Goal: Transaction & Acquisition: Download file/media

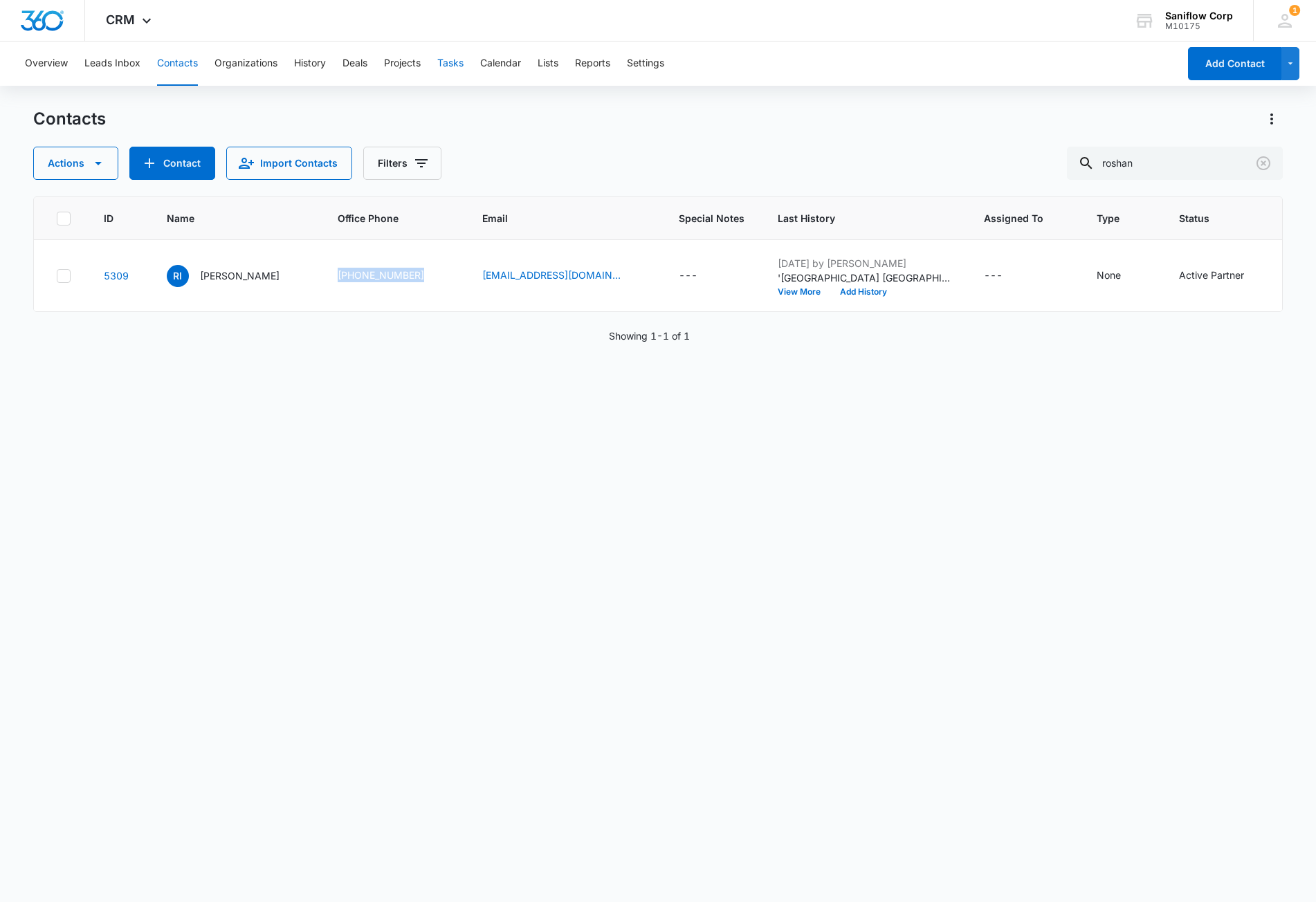
click at [455, 67] on button "Tasks" at bounding box center [450, 64] width 26 height 44
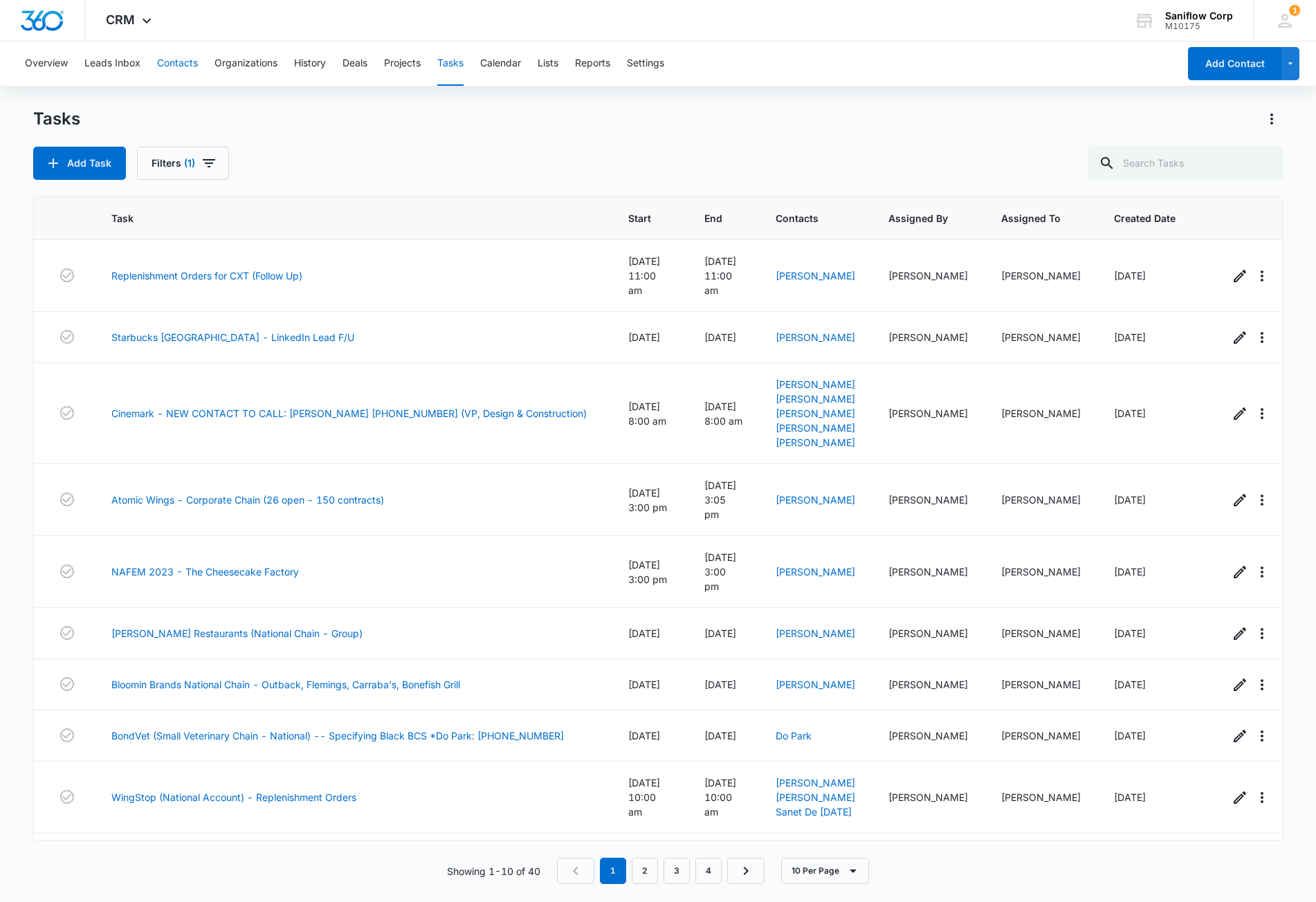
click at [179, 61] on button "Contacts" at bounding box center [177, 64] width 41 height 44
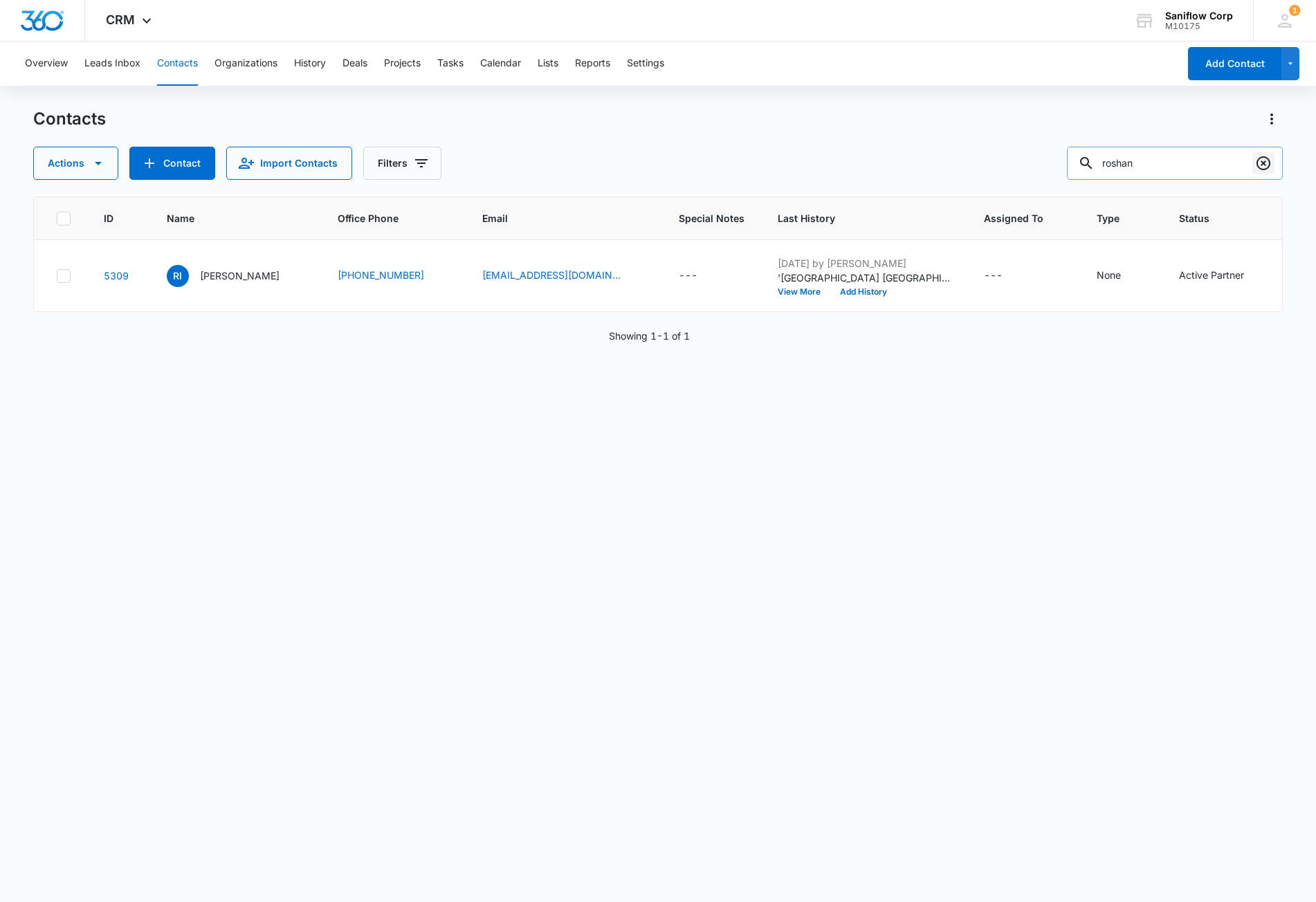
click at [1262, 169] on icon "Clear" at bounding box center [1264, 163] width 14 height 14
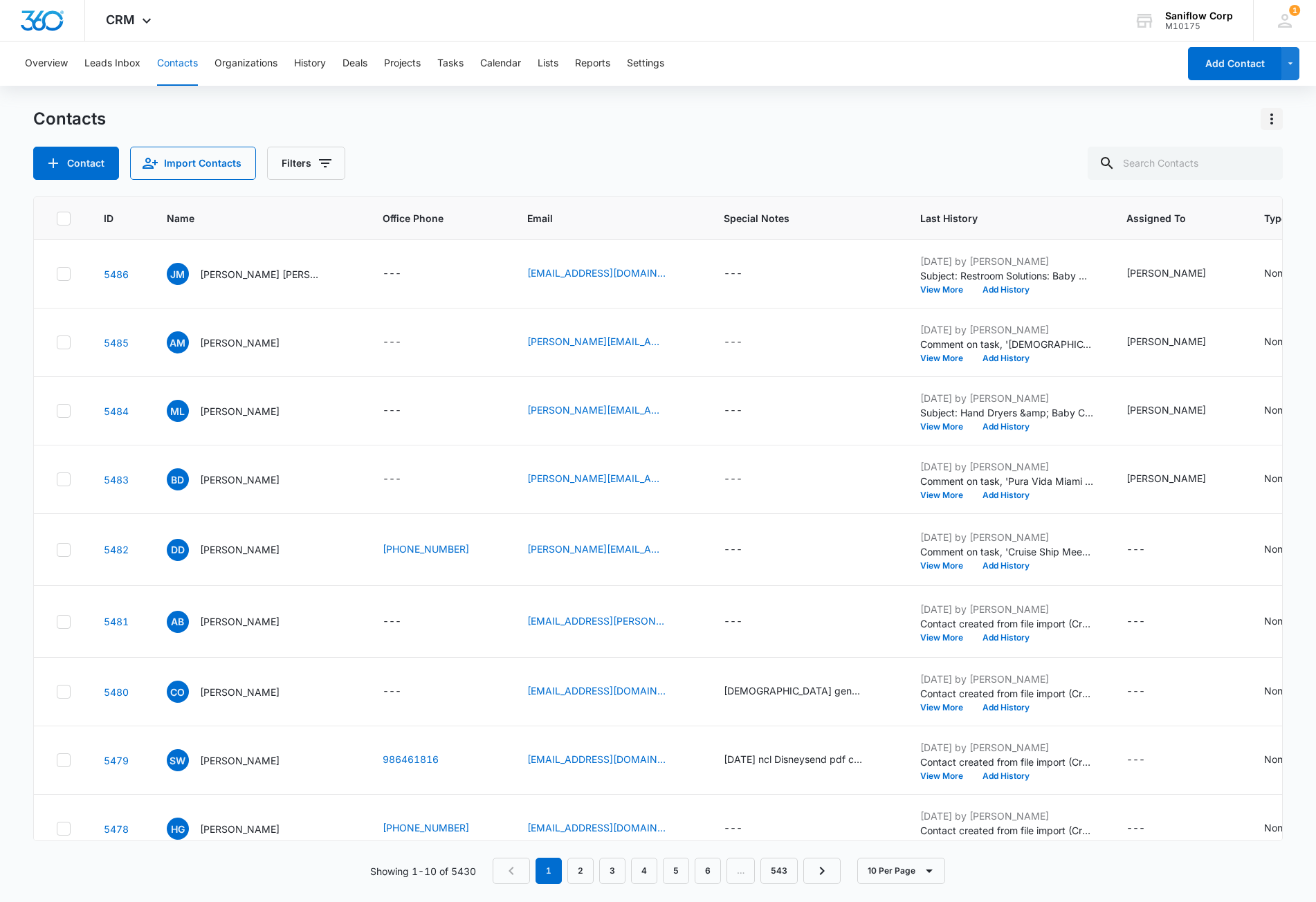
click at [1275, 121] on icon "Actions" at bounding box center [1272, 119] width 17 height 17
click at [1236, 204] on div "Export All Contacts" at bounding box center [1203, 199] width 91 height 9
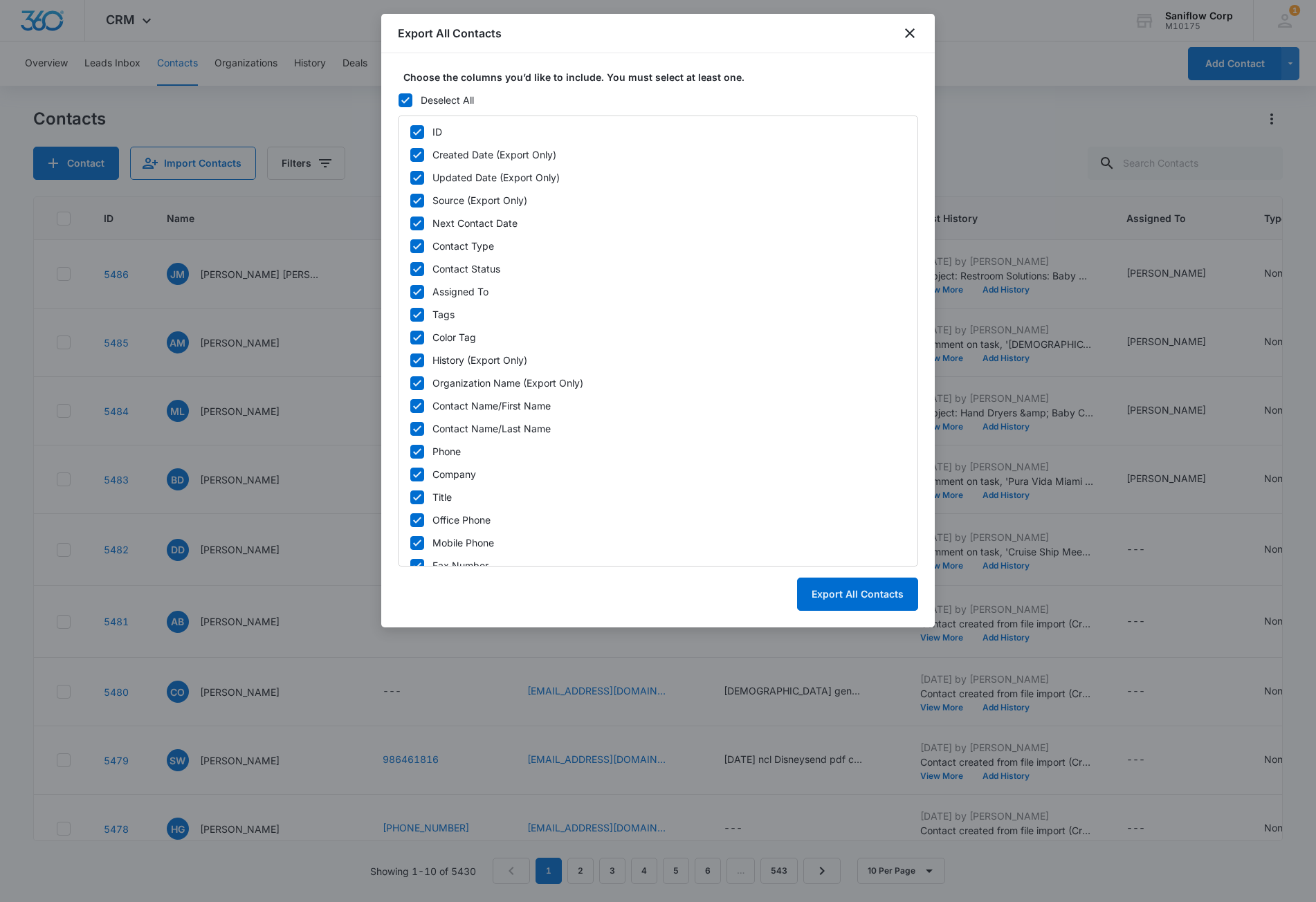
scroll to position [289, 0]
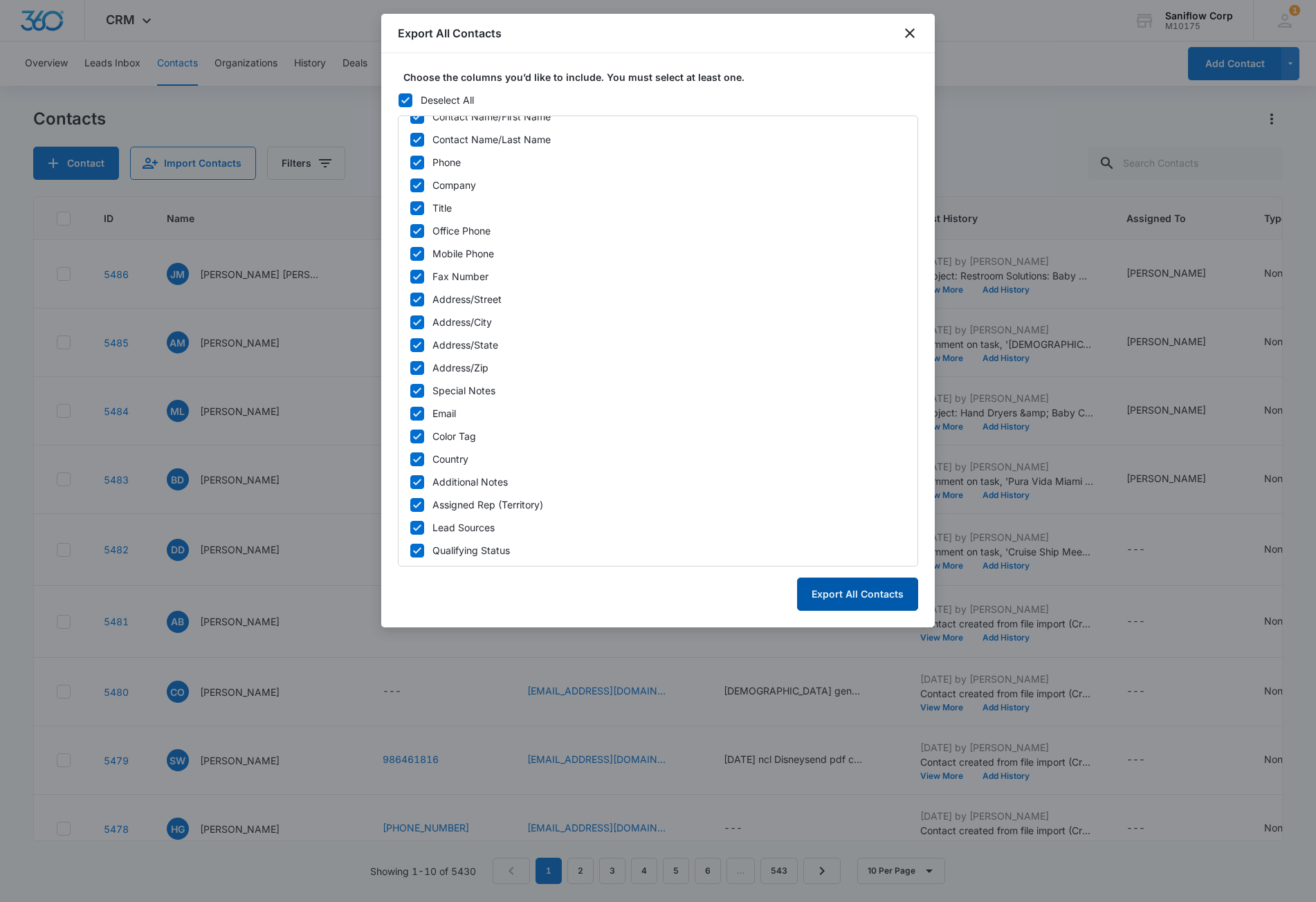
click at [827, 586] on button "Export All Contacts" at bounding box center [858, 594] width 121 height 33
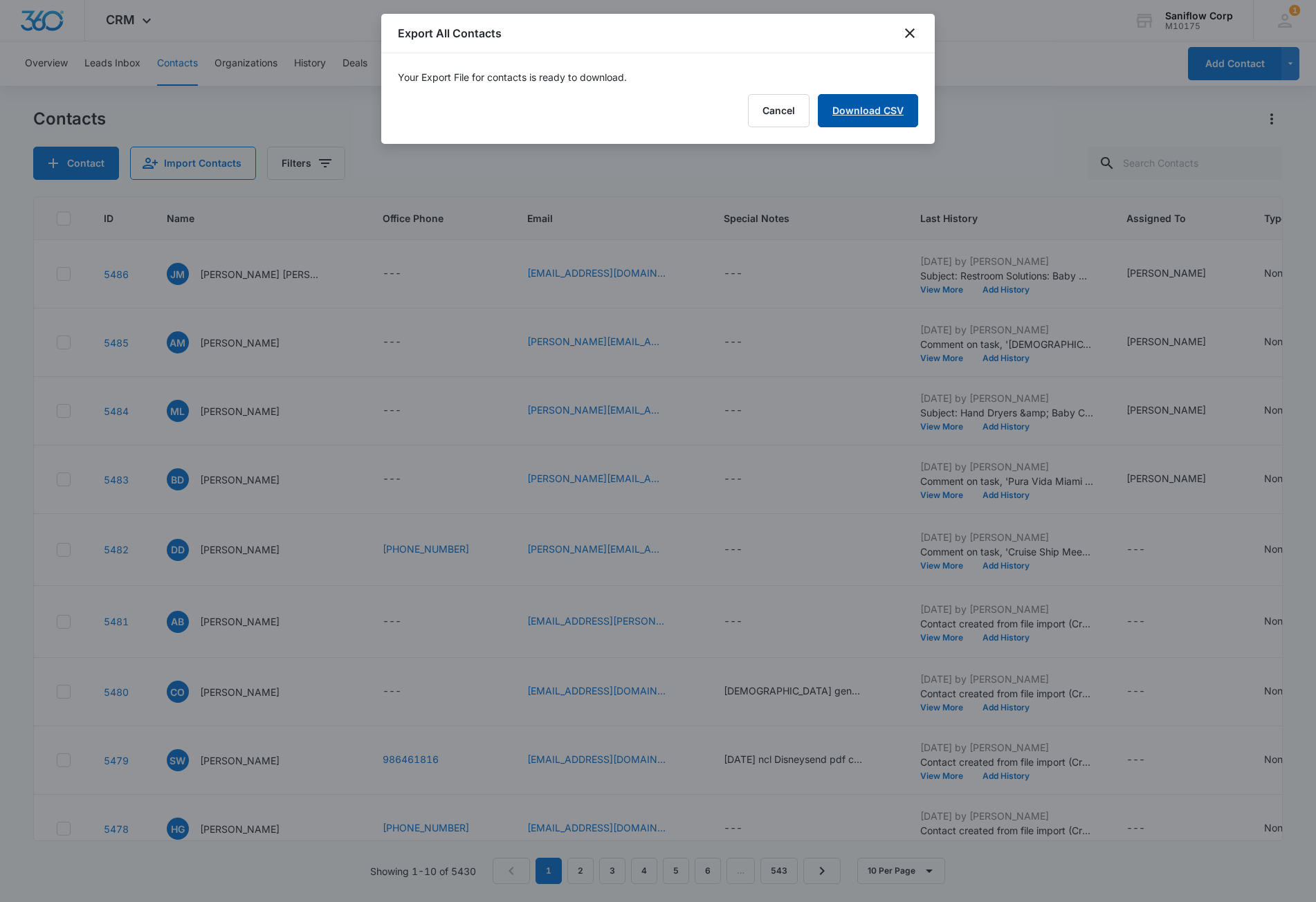
click at [870, 106] on link "Download CSV" at bounding box center [868, 110] width 100 height 33
